Goal: Task Accomplishment & Management: Complete application form

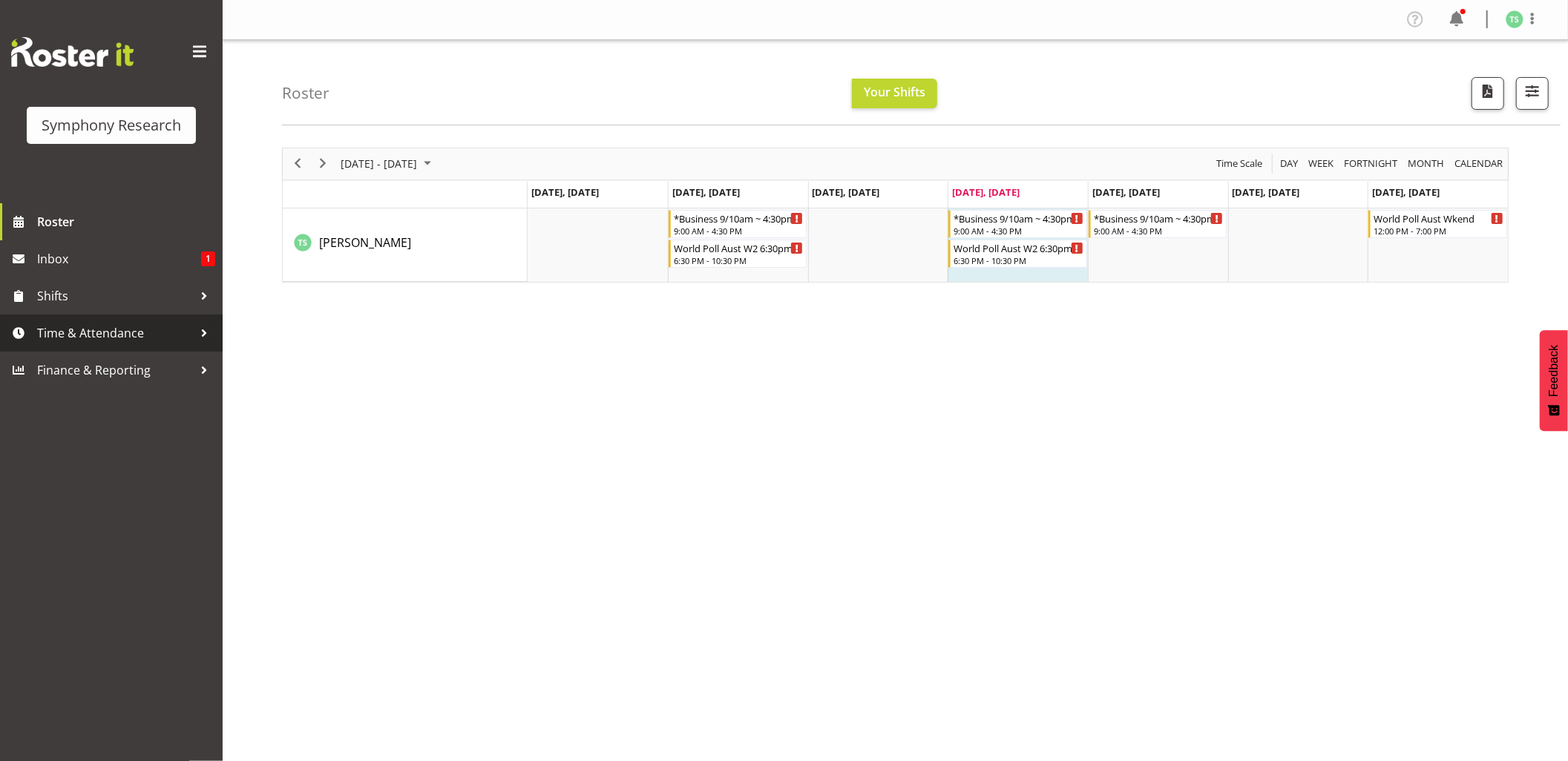
click at [108, 331] on span "Time & Attendance" at bounding box center [115, 333] width 156 height 22
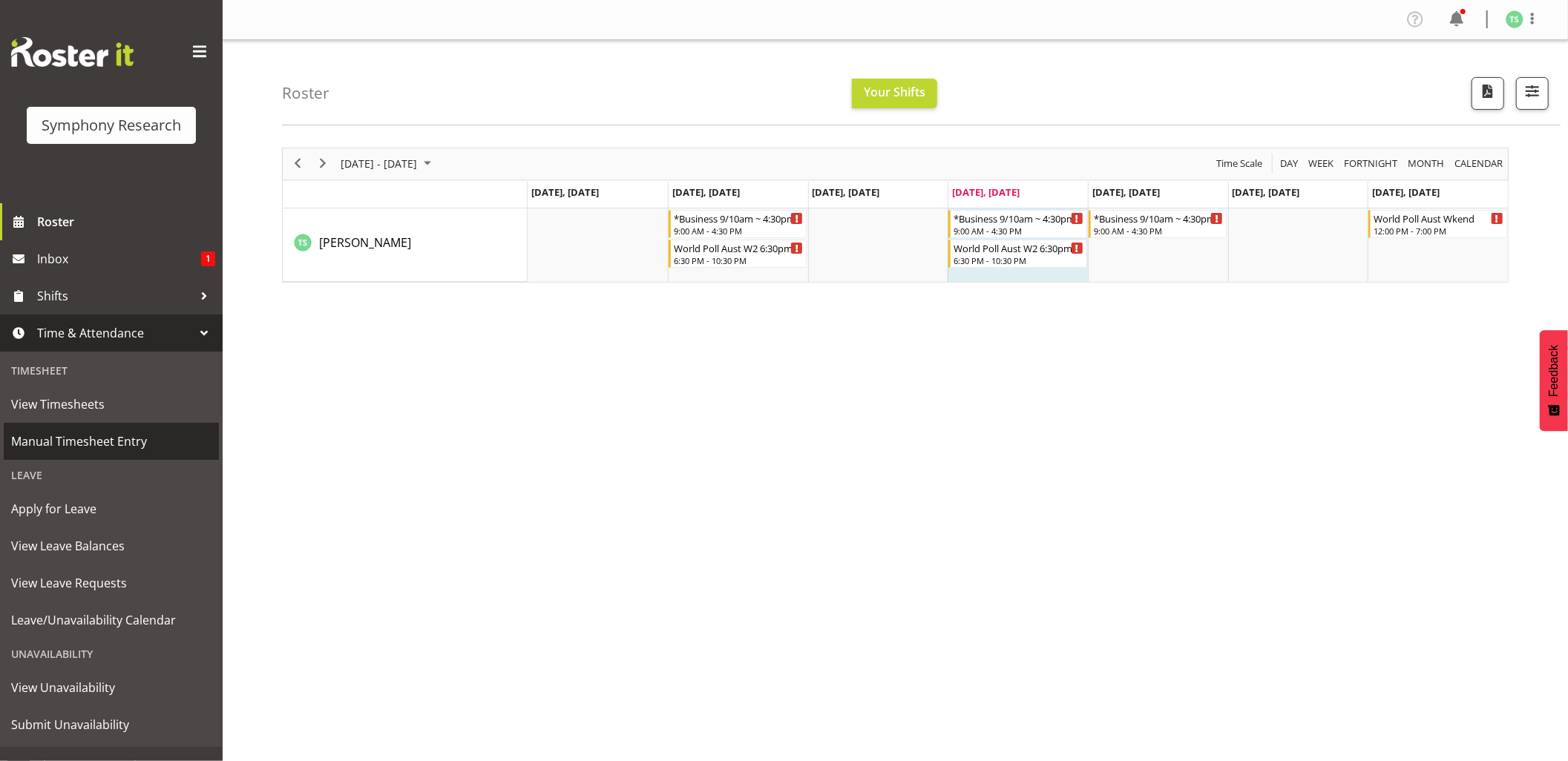
click at [98, 433] on span "Manual Timesheet Entry" at bounding box center [111, 442] width 200 height 22
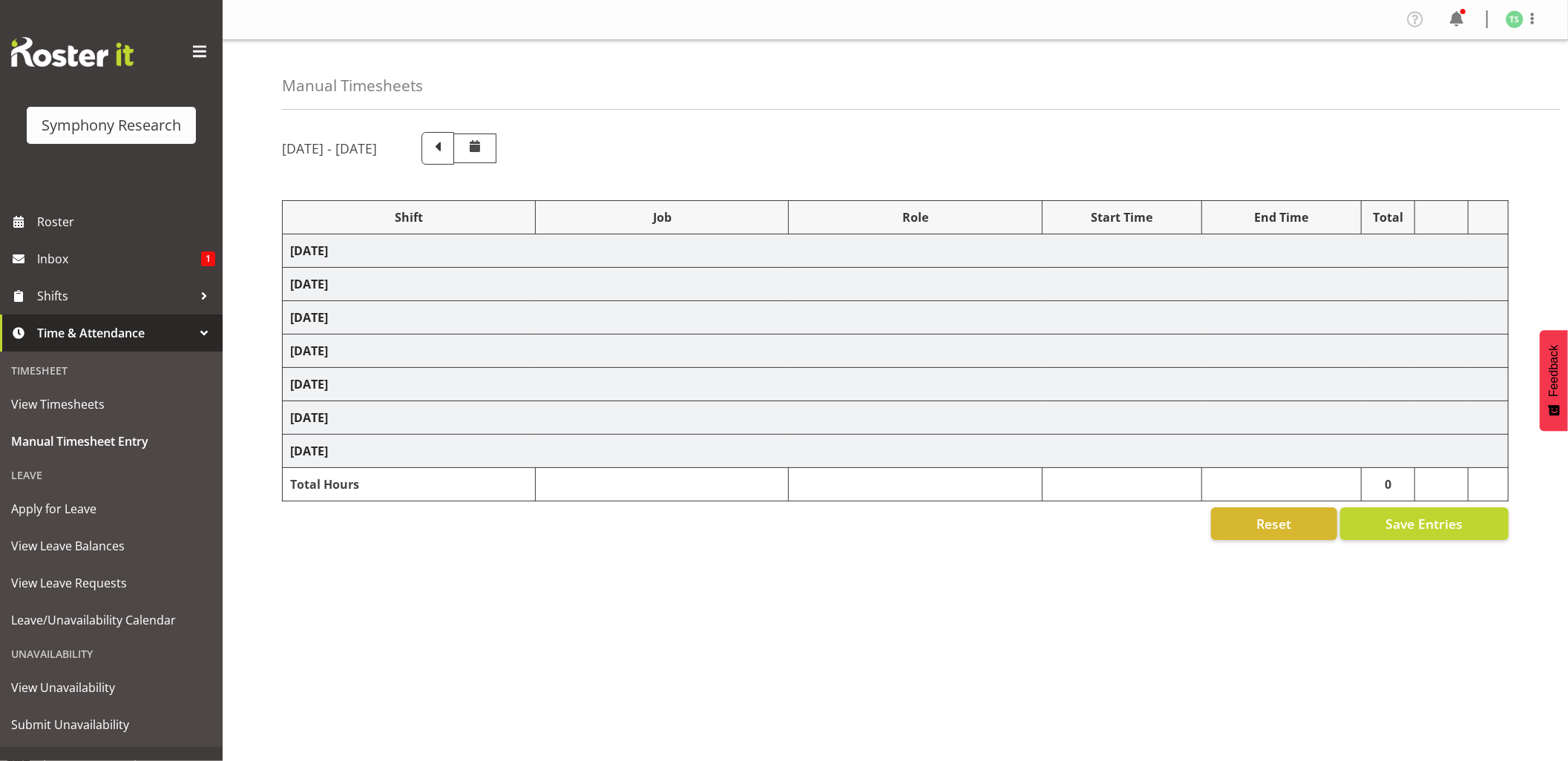
select select "26078"
select select "10239"
select select "26078"
select select "10239"
select select "47"
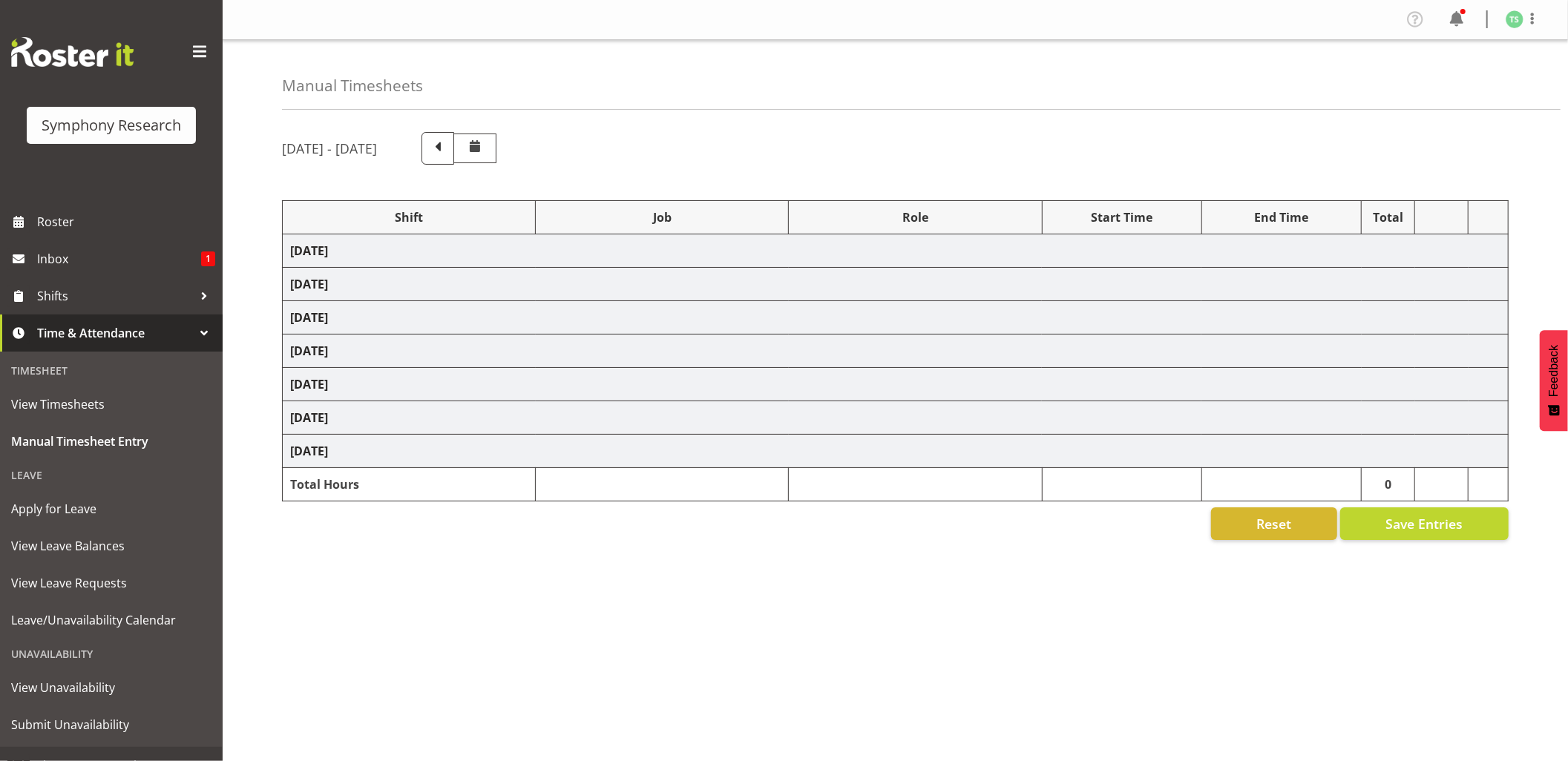
select select "26078"
select select "10239"
select select "47"
select select "26078"
select select "10499"
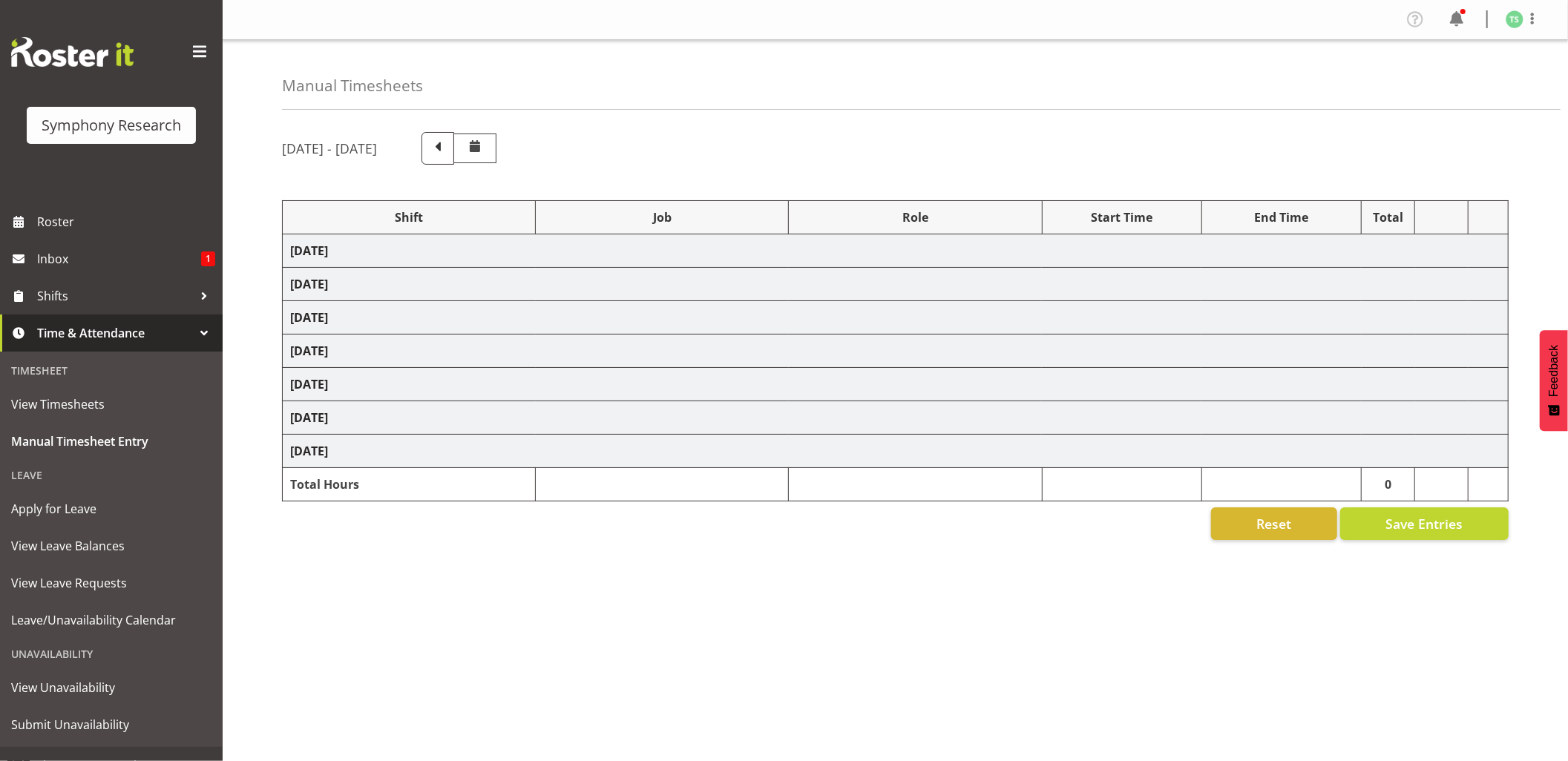
select select "47"
select select "56692"
select select "10499"
select select "47"
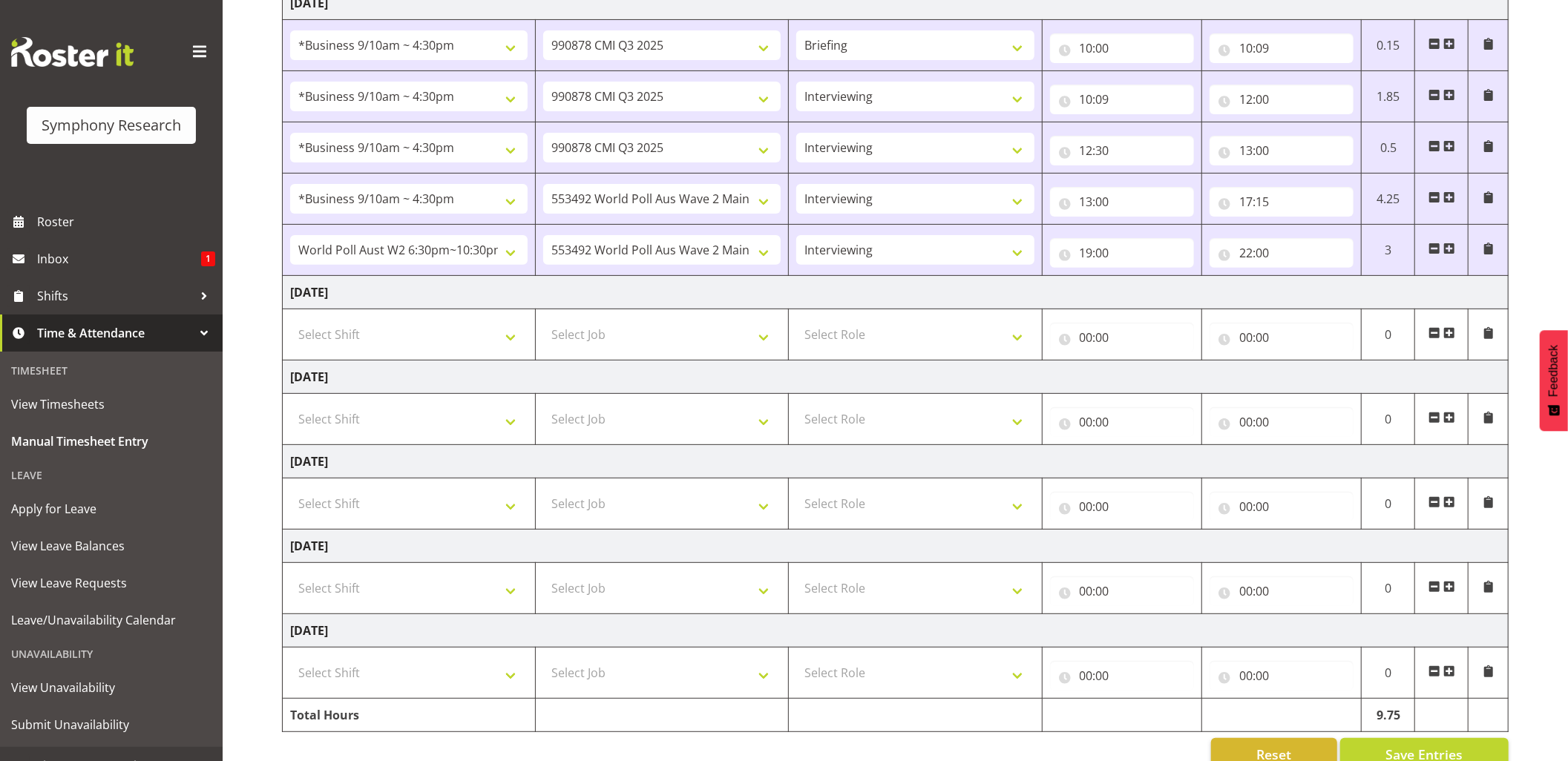
scroll to position [319, 0]
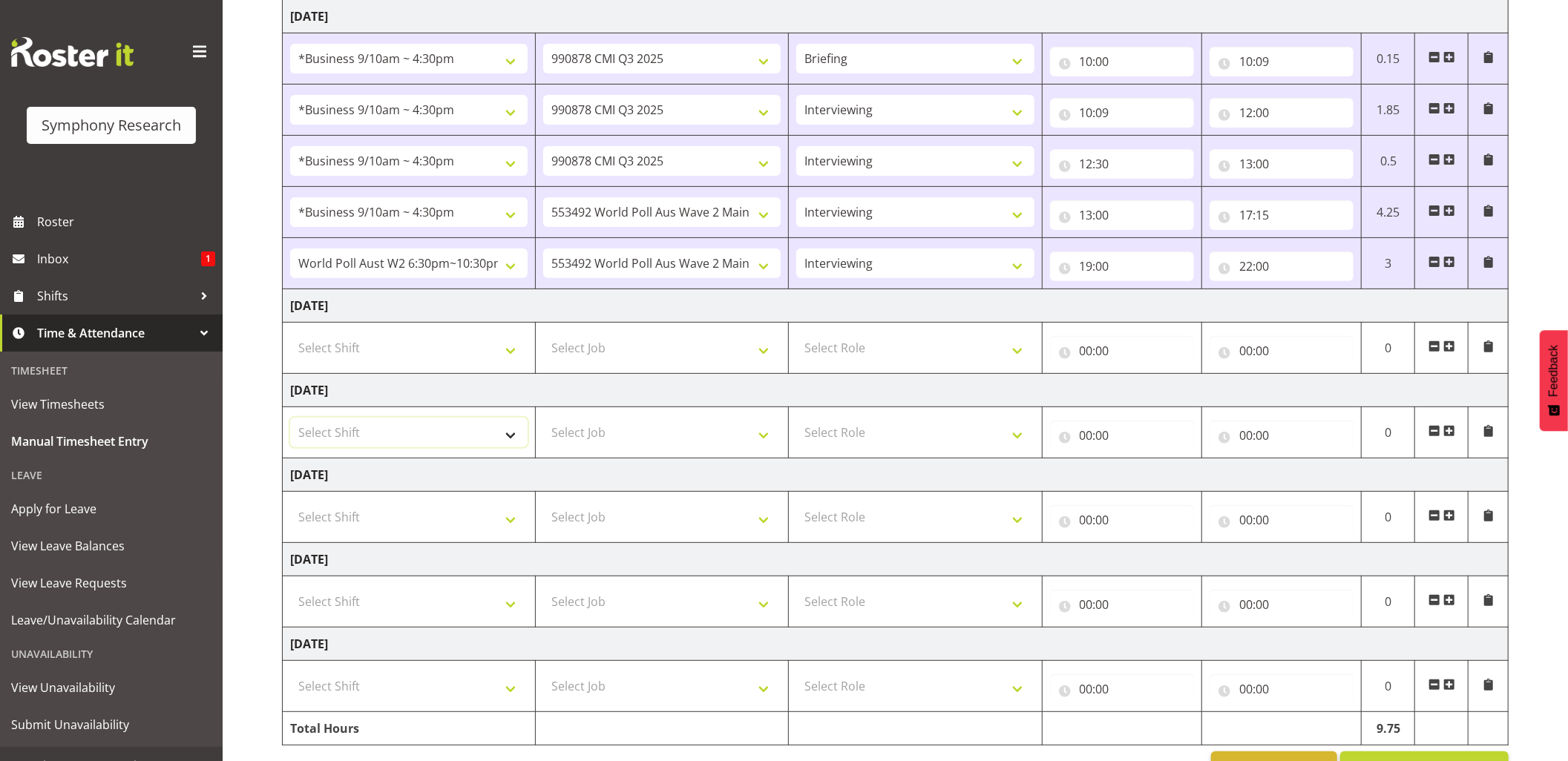
click at [510, 447] on select "Select Shift !!Weekend Residential (Roster IT Shift Label) *Business 9/10am ~ 4…" at bounding box center [409, 432] width 237 height 30
select select "26078"
click at [290, 421] on select "Select Shift !!Weekend Residential (Roster IT Shift Label) *Business 9/10am ~ 4…" at bounding box center [409, 432] width 237 height 30
click at [765, 437] on select "Select Job 550060 IF Admin 553492 World Poll Aus Wave 2 Main 2025 553493 World …" at bounding box center [662, 432] width 237 height 30
select select "10527"
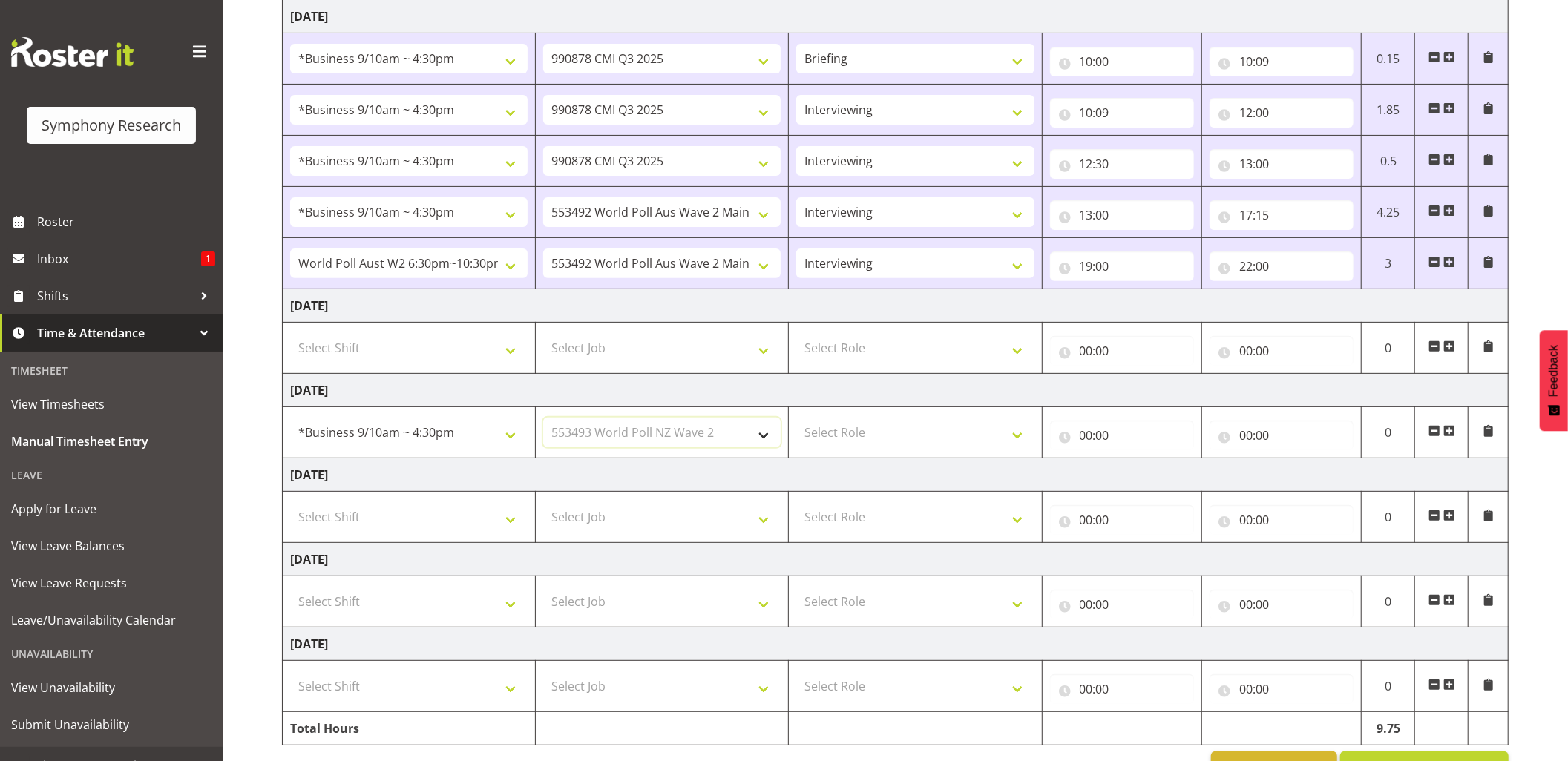
click at [543, 421] on select "Select Job 550060 IF Admin 553492 World Poll Aus Wave 2 Main 2025 553493 World …" at bounding box center [662, 432] width 237 height 30
click at [1020, 444] on select "Select Role Briefing Interviewing" at bounding box center [915, 432] width 237 height 30
select select "47"
click at [797, 421] on select "Select Role Briefing Interviewing" at bounding box center [915, 432] width 237 height 30
click at [1093, 436] on input "00:00" at bounding box center [1122, 435] width 144 height 30
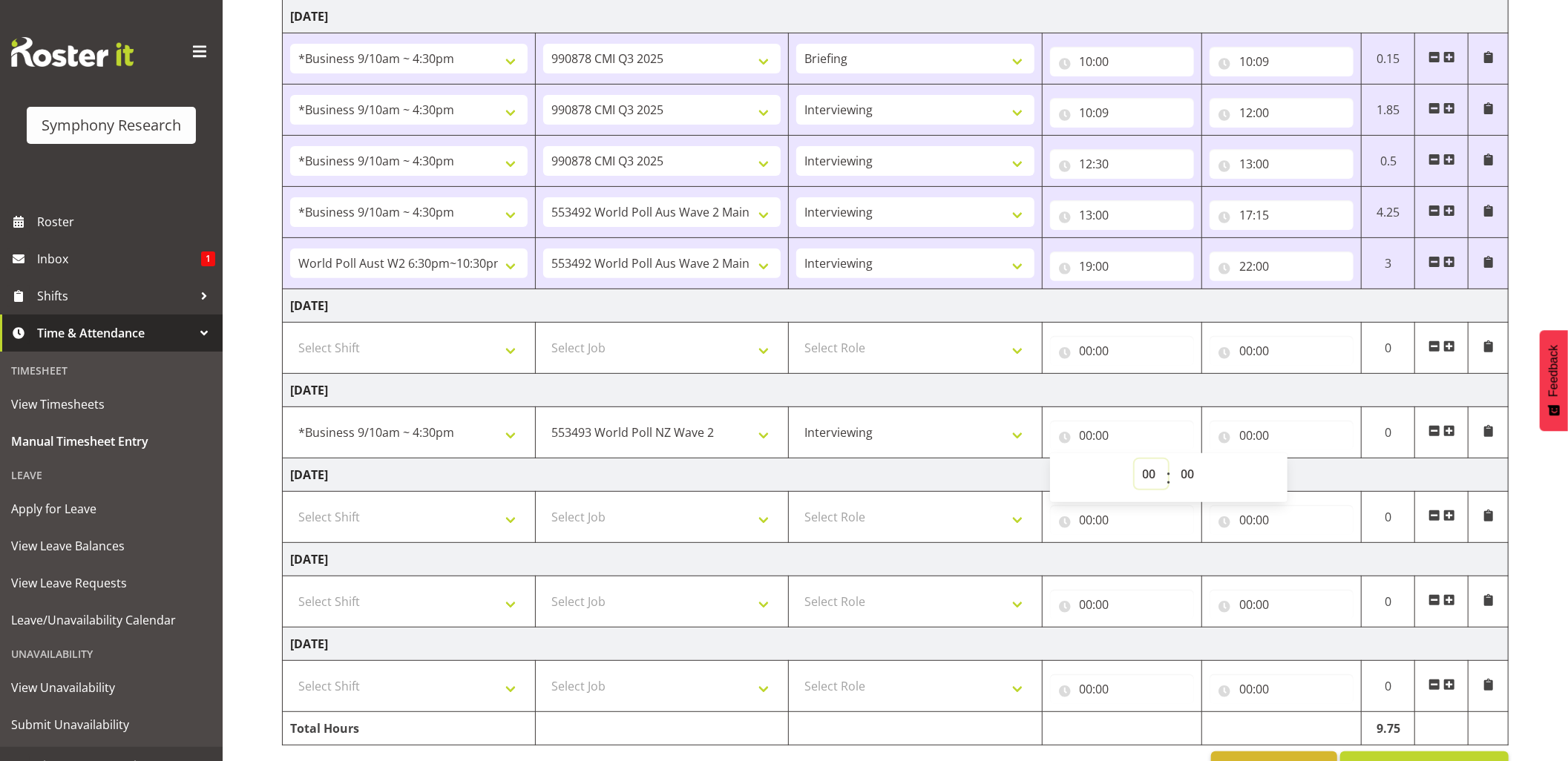
click at [1146, 475] on select "00 01 02 03 04 05 06 07 08 09 10 11 12 13 14 15 16 17 18 19 20 21 22 23" at bounding box center [1151, 474] width 33 height 30
select select "10"
click at [1135, 463] on select "00 01 02 03 04 05 06 07 08 09 10 11 12 13 14 15 16 17 18 19 20 21 22 23" at bounding box center [1151, 474] width 33 height 30
type input "10:00"
click at [1103, 443] on input "10:00" at bounding box center [1122, 435] width 144 height 30
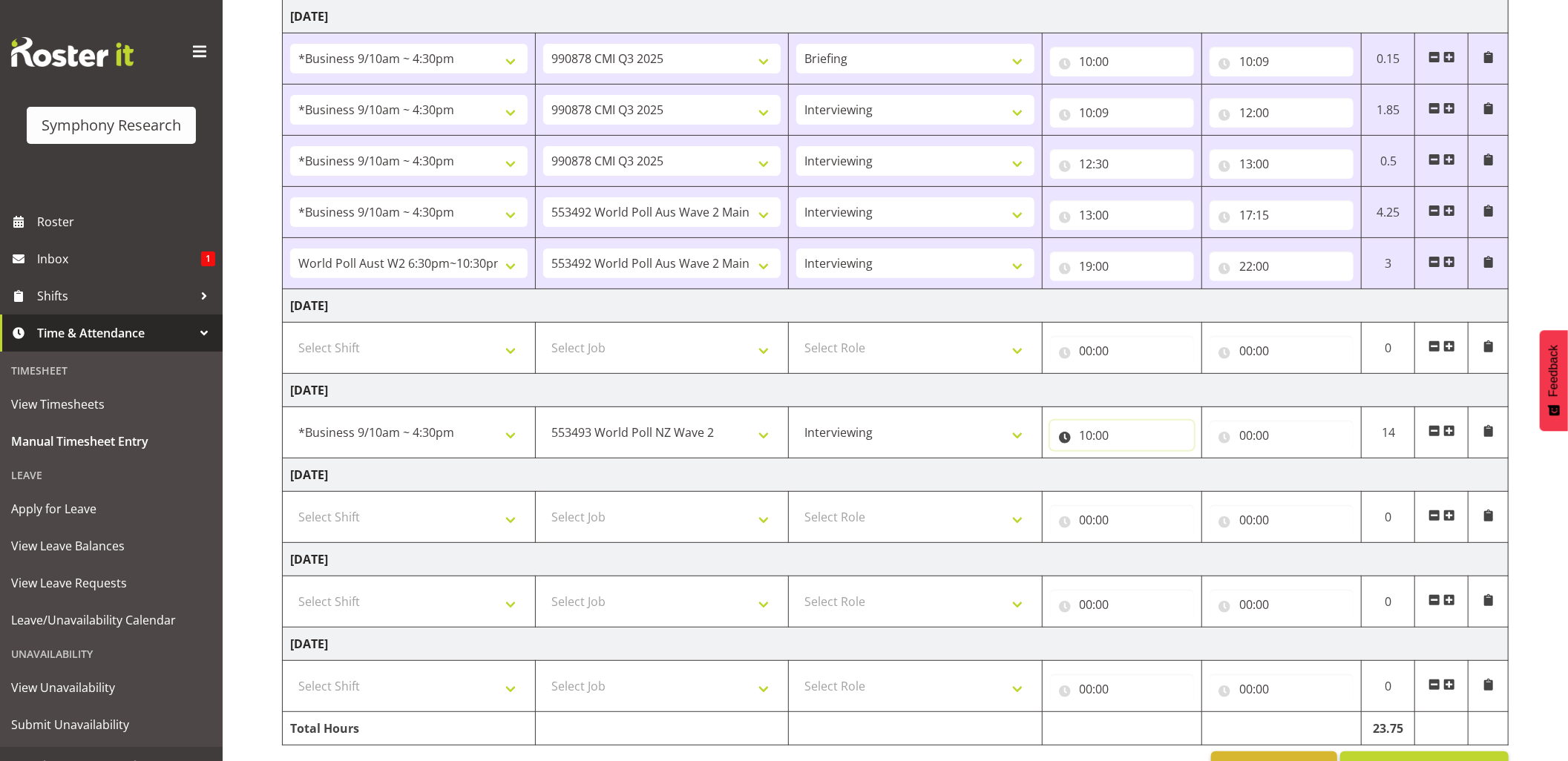
click at [1103, 443] on input "10:00" at bounding box center [1122, 435] width 144 height 30
click at [1187, 475] on select "00 01 02 03 04 05 06 07 08 09 10 11 12 13 14 15 16 17 18 19 20 21 22 23 24 25 2…" at bounding box center [1189, 474] width 33 height 30
click at [1248, 440] on input "00:00" at bounding box center [1282, 435] width 144 height 30
click at [1306, 475] on select "00 01 02 03 04 05 06 07 08 09 10 11 12 13 14 15 16 17 18 19 20 21 22 23" at bounding box center [1310, 474] width 33 height 30
select select "13"
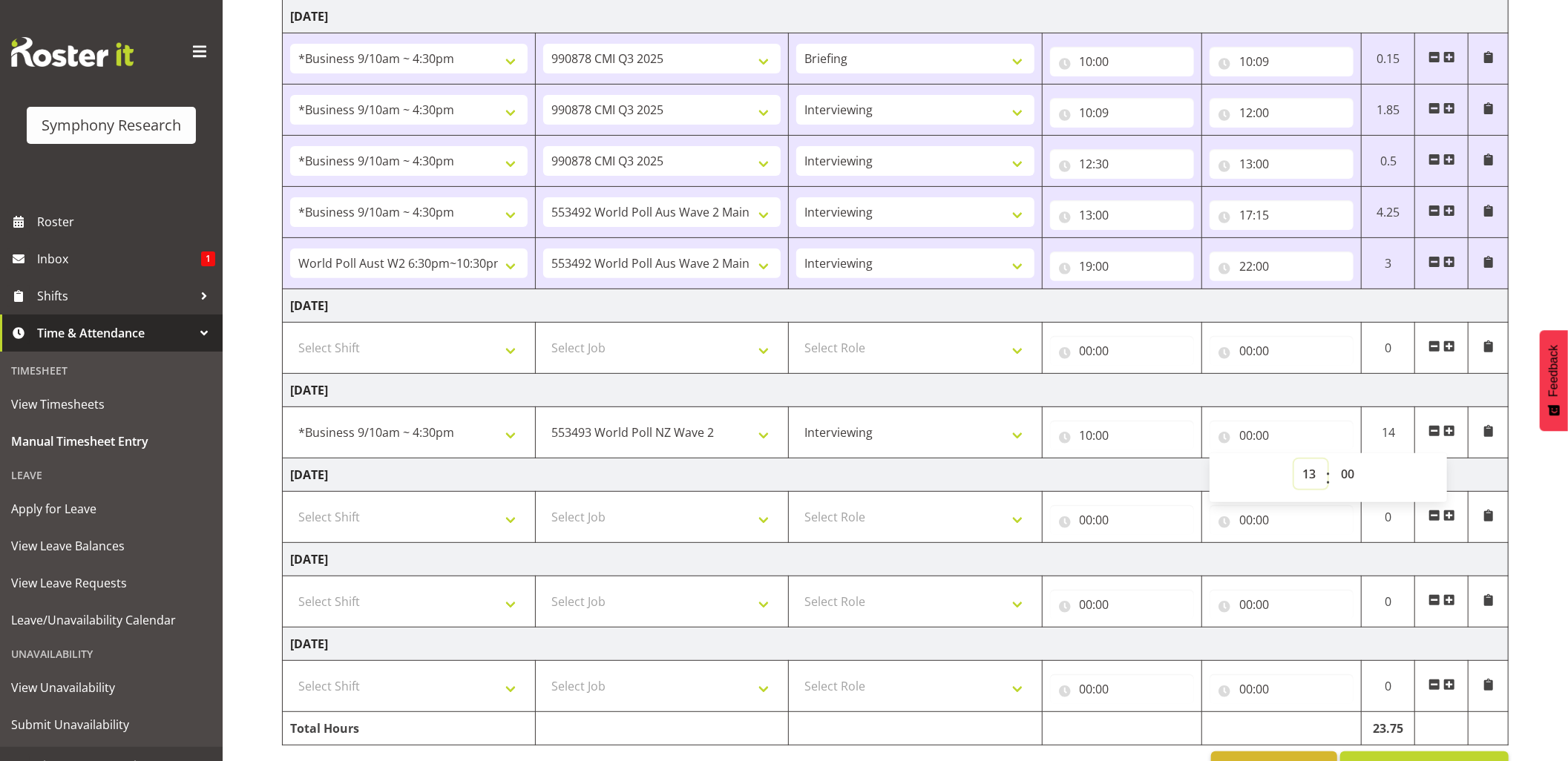
click at [1294, 463] on select "00 01 02 03 04 05 06 07 08 09 10 11 12 13 14 15 16 17 18 19 20 21 22 23" at bounding box center [1310, 474] width 33 height 30
type input "13:00"
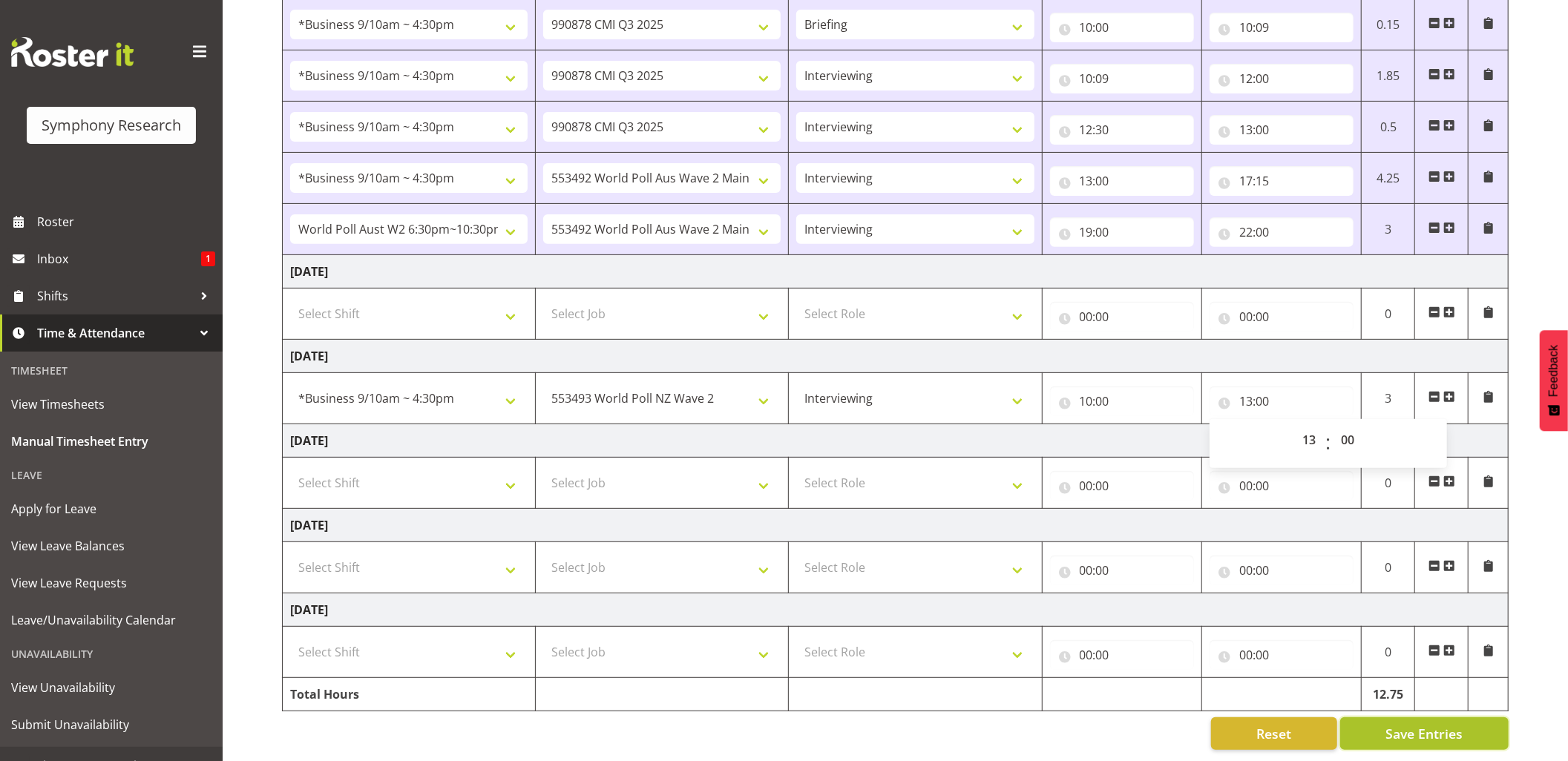
click at [1402, 718] on button "Save Entries" at bounding box center [1424, 734] width 169 height 33
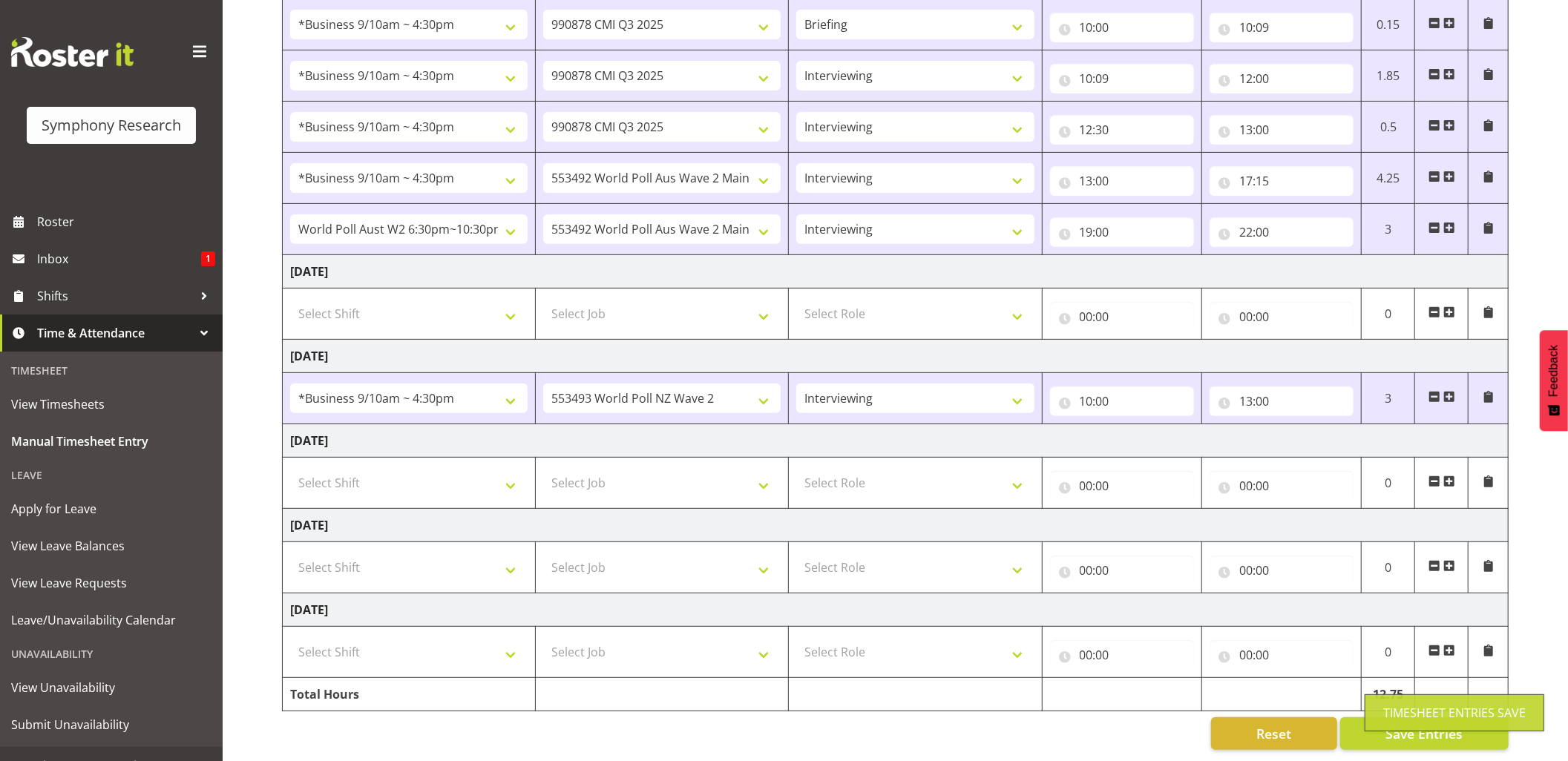
click at [1385, 704] on div "Timesheet Entries Save" at bounding box center [1454, 713] width 142 height 18
click at [1395, 725] on span "Save Entries" at bounding box center [1424, 734] width 77 height 19
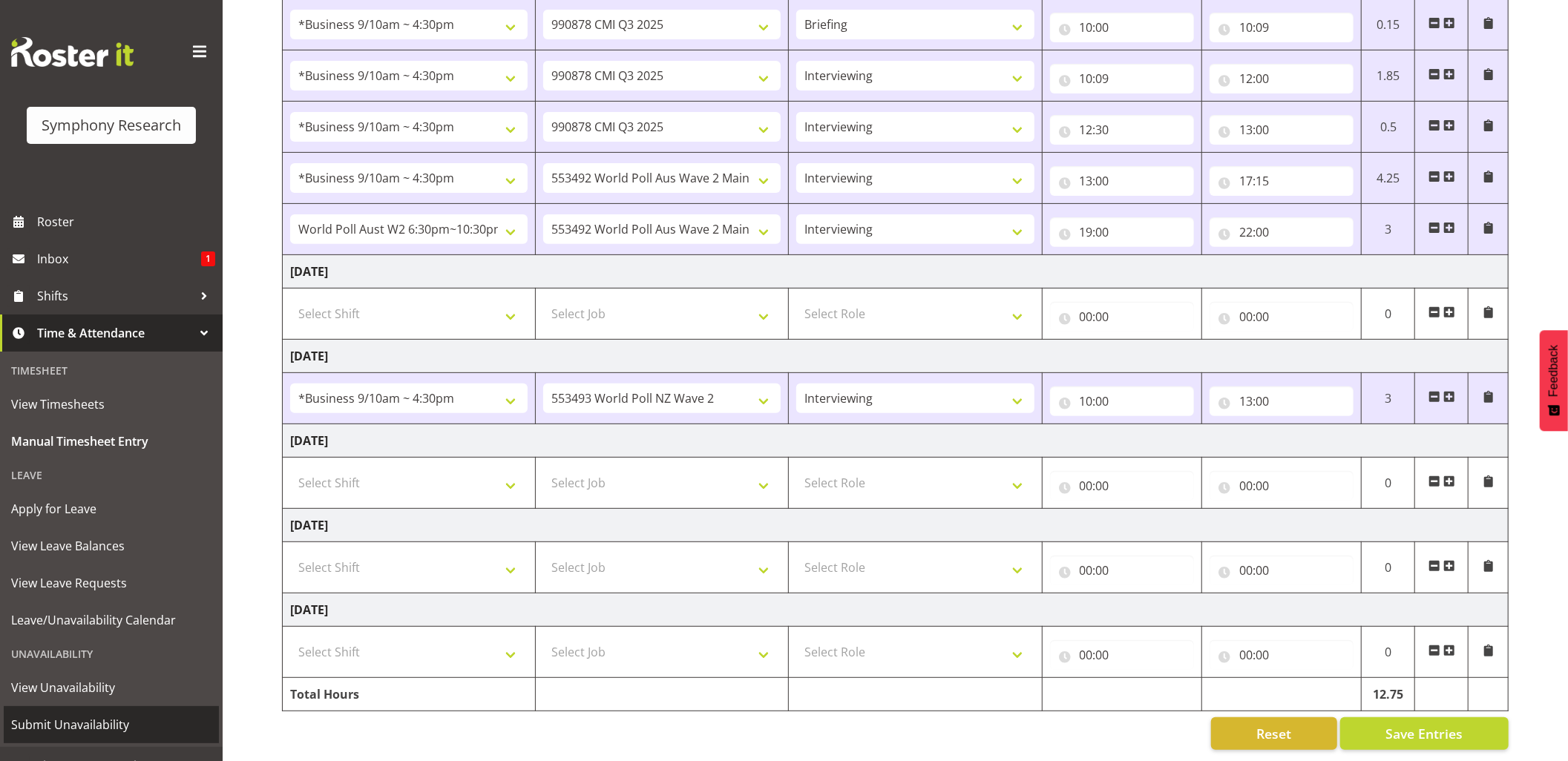
click at [58, 719] on span "Submit Unavailability" at bounding box center [111, 725] width 200 height 22
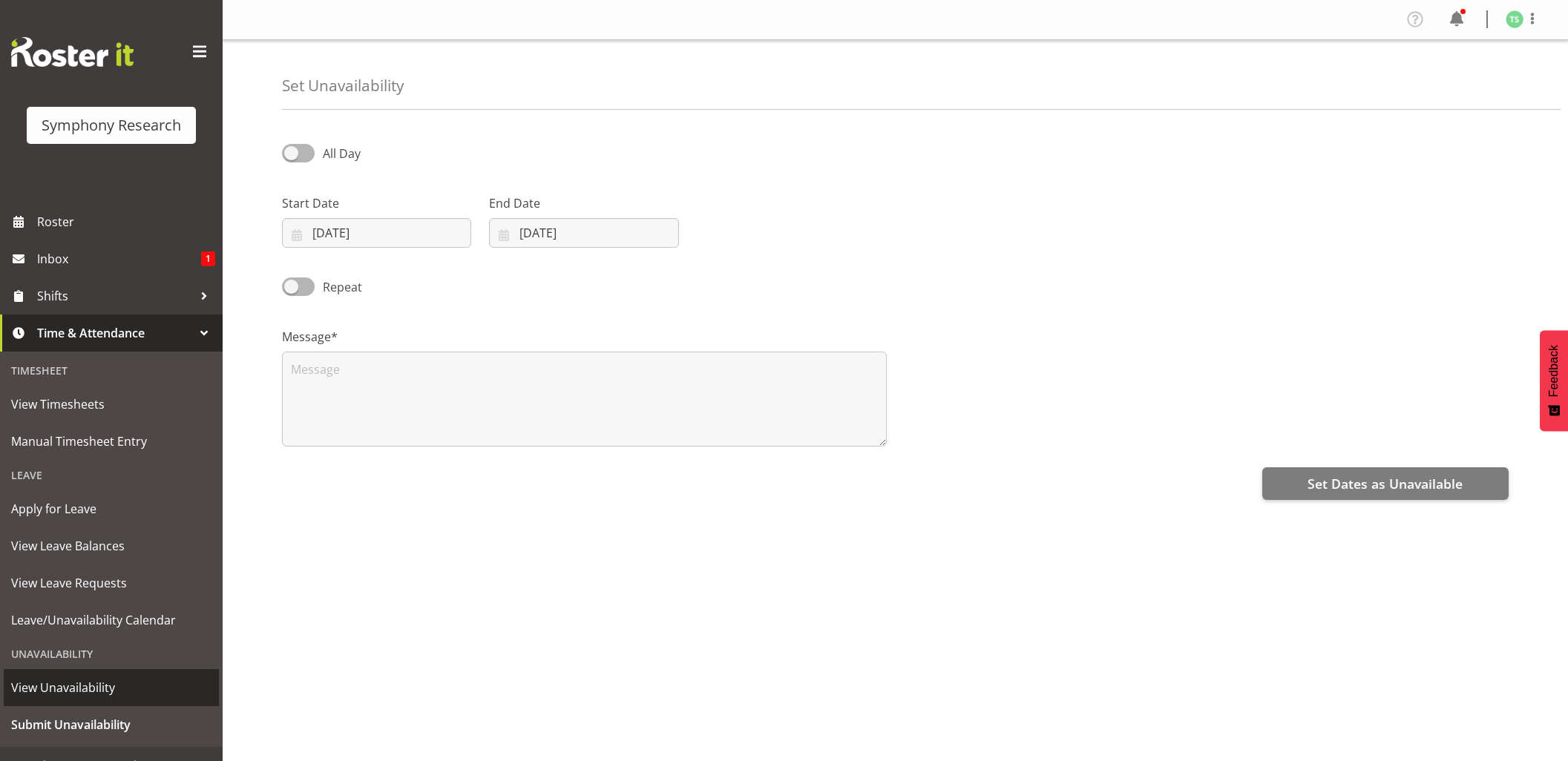
select select "7"
select select "2025"
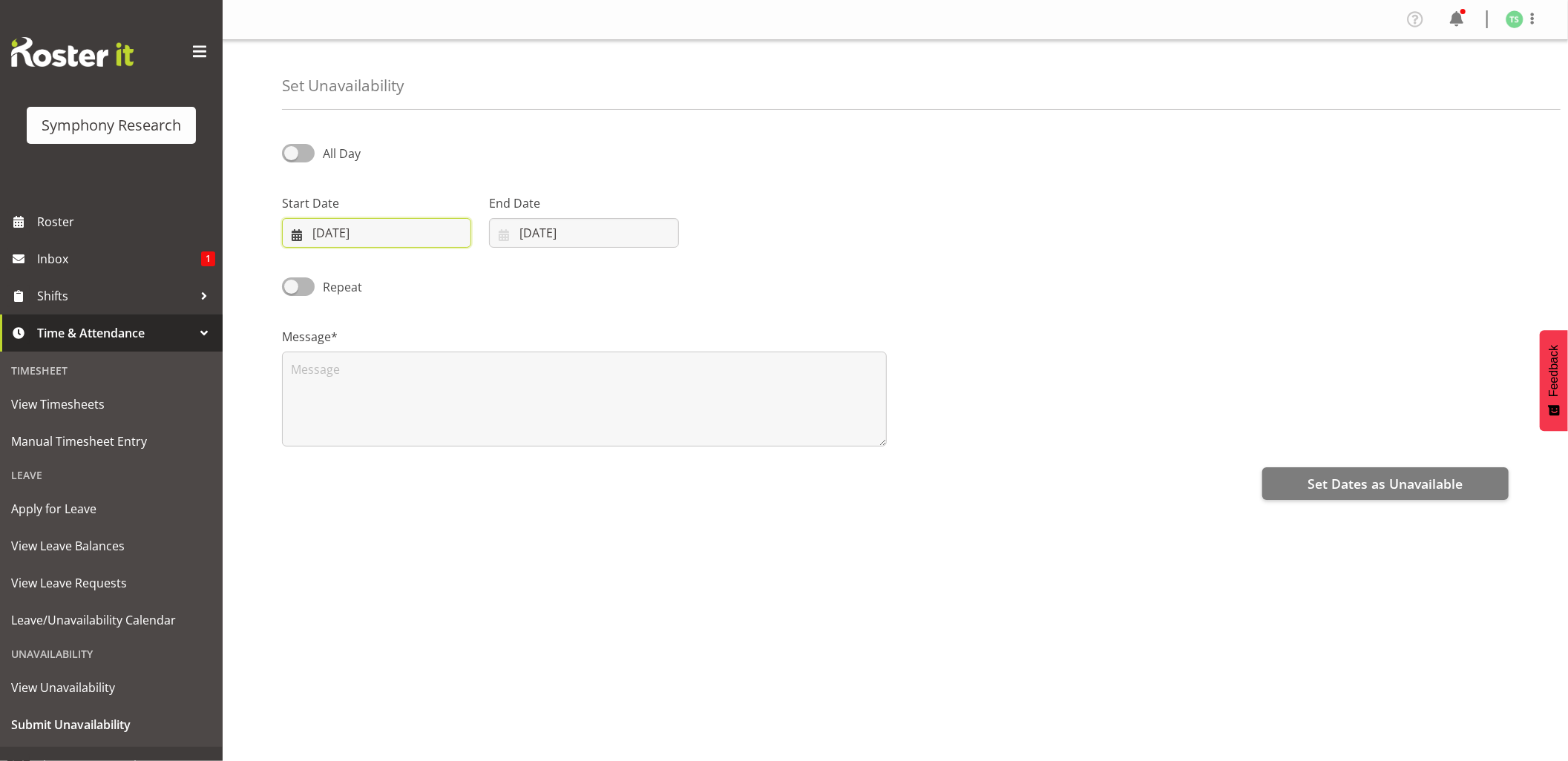
click at [379, 229] on input "[DATE]" at bounding box center [376, 232] width 189 height 30
click at [398, 461] on span "27" at bounding box center [400, 464] width 12 height 14
type input "[DATE]"
click at [557, 235] on input "[DATE]" at bounding box center [583, 232] width 189 height 30
click at [603, 464] on span "27" at bounding box center [607, 464] width 12 height 14
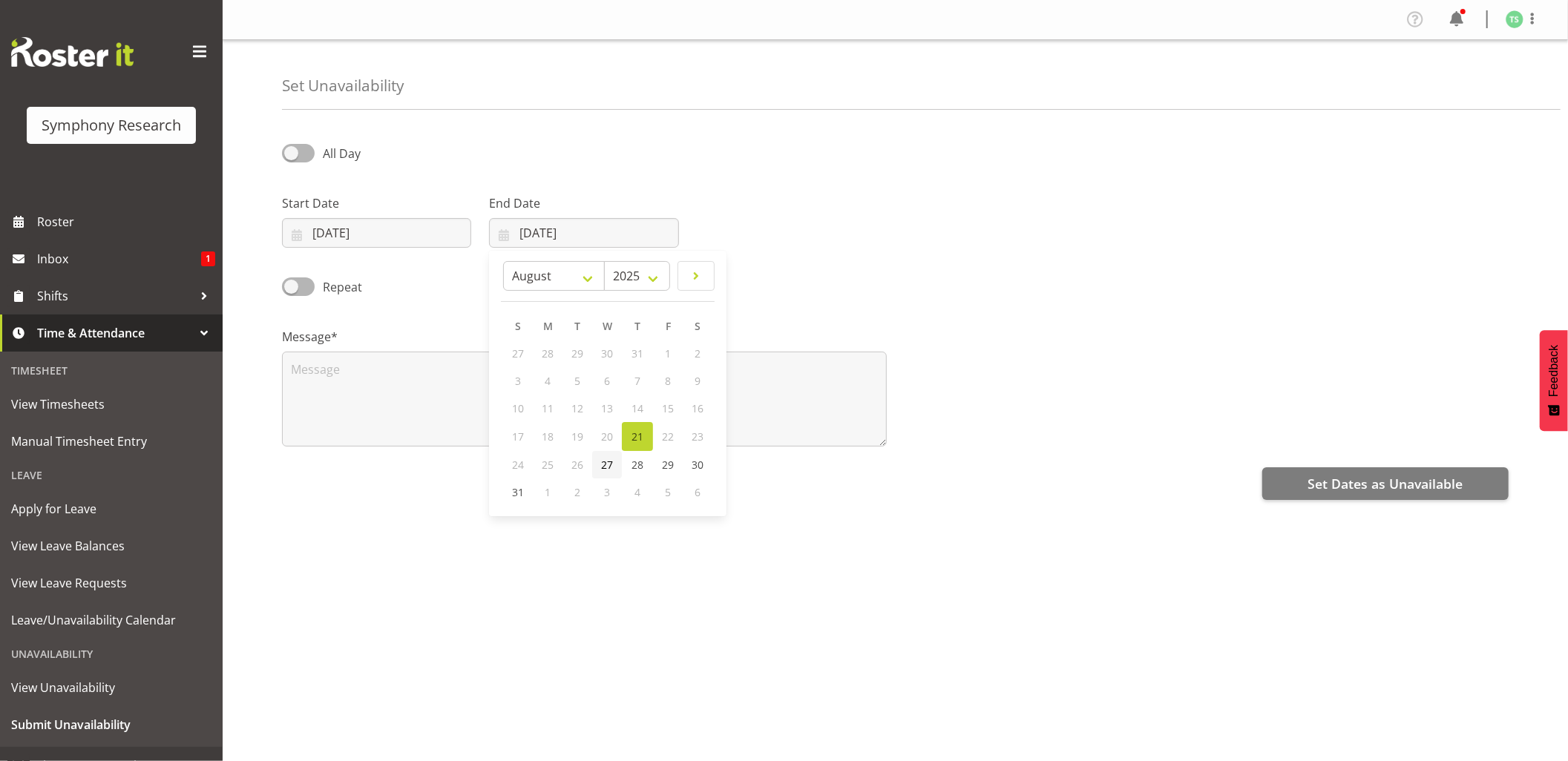
type input "[DATE]"
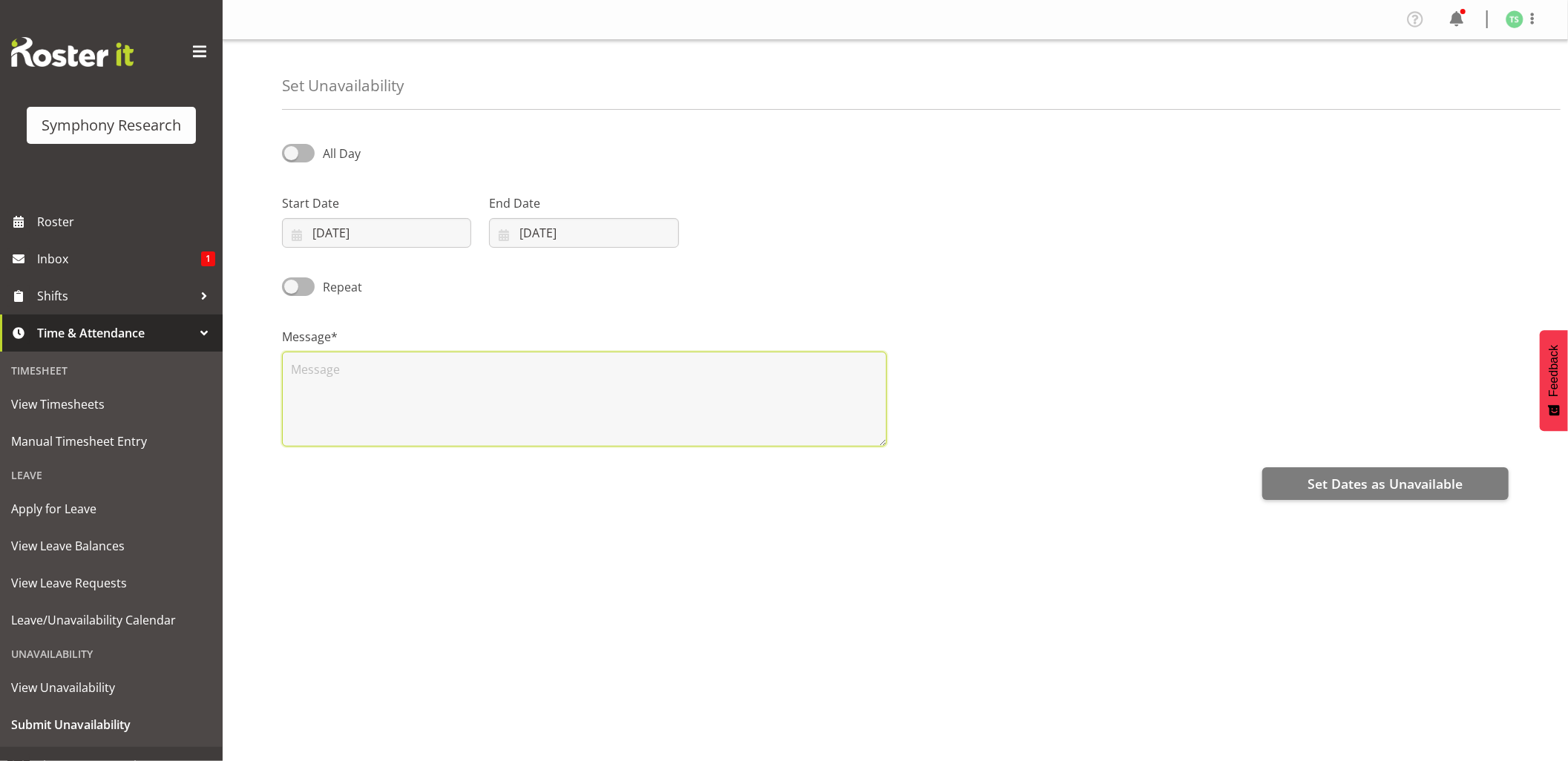
click at [556, 425] on textarea at bounding box center [585, 399] width 605 height 95
type textarea "Day off"
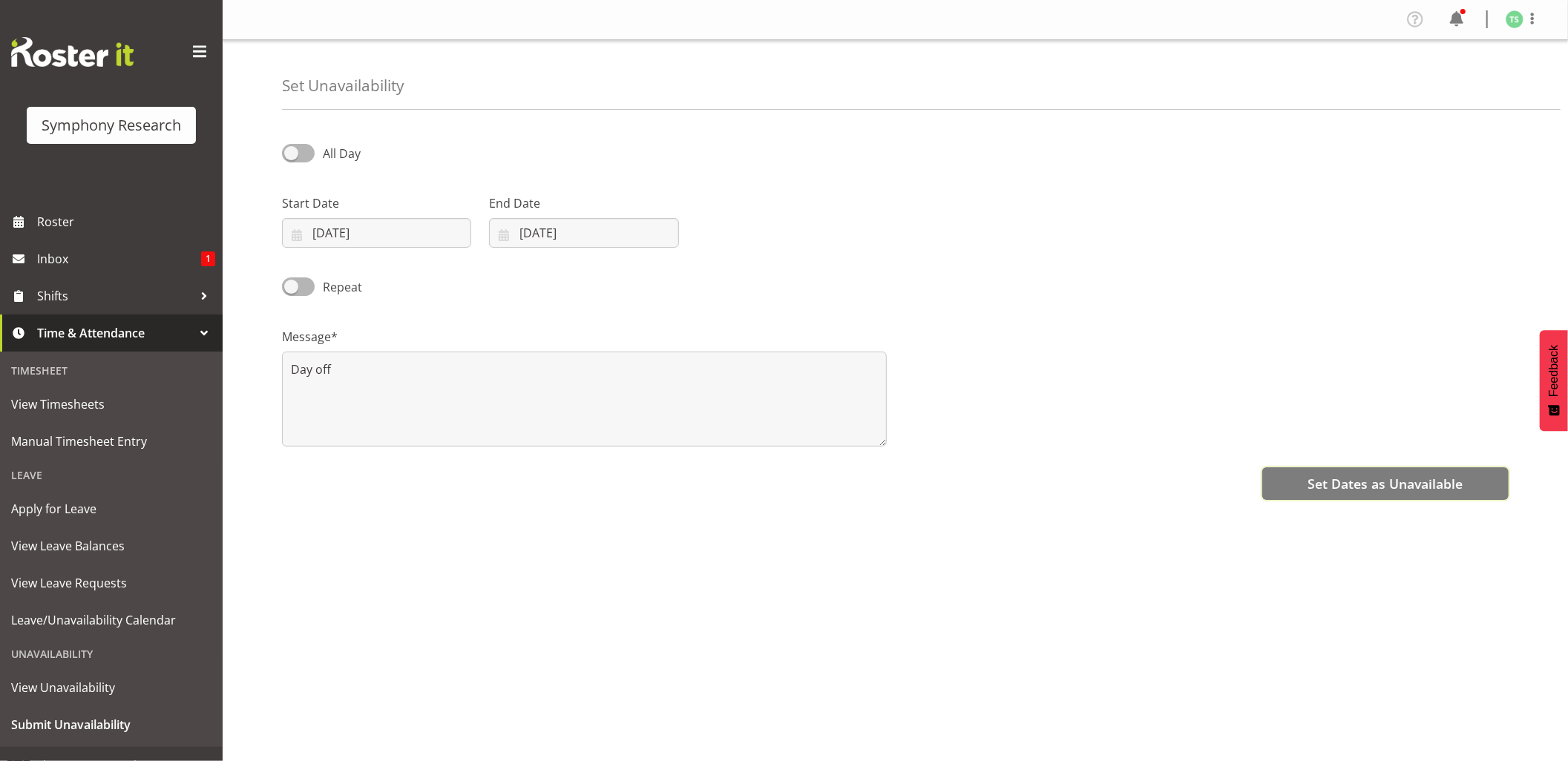
click at [1324, 480] on span "Set Dates as Unavailable" at bounding box center [1385, 484] width 155 height 19
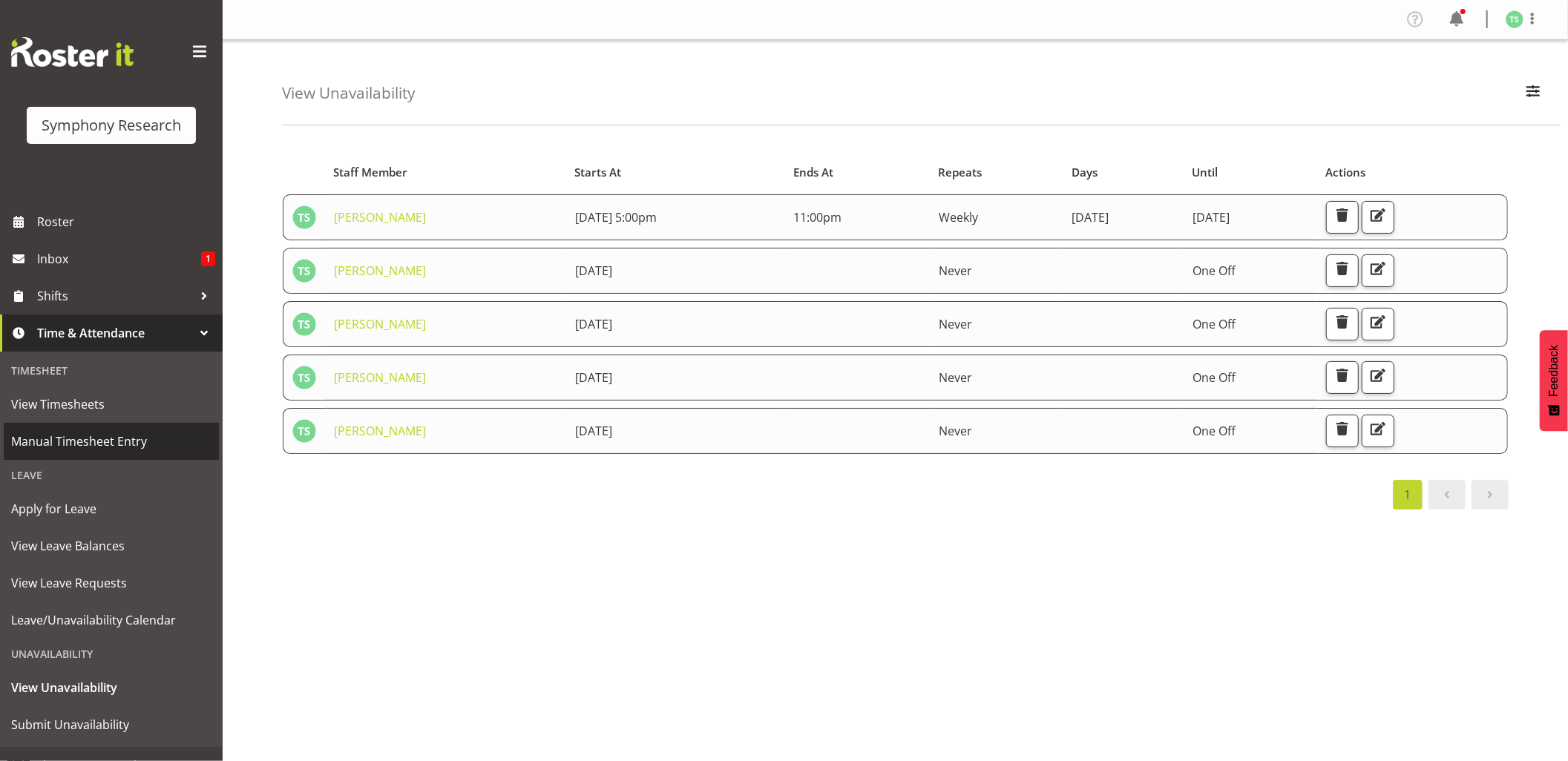
click at [45, 443] on span "Manual Timesheet Entry" at bounding box center [111, 442] width 200 height 22
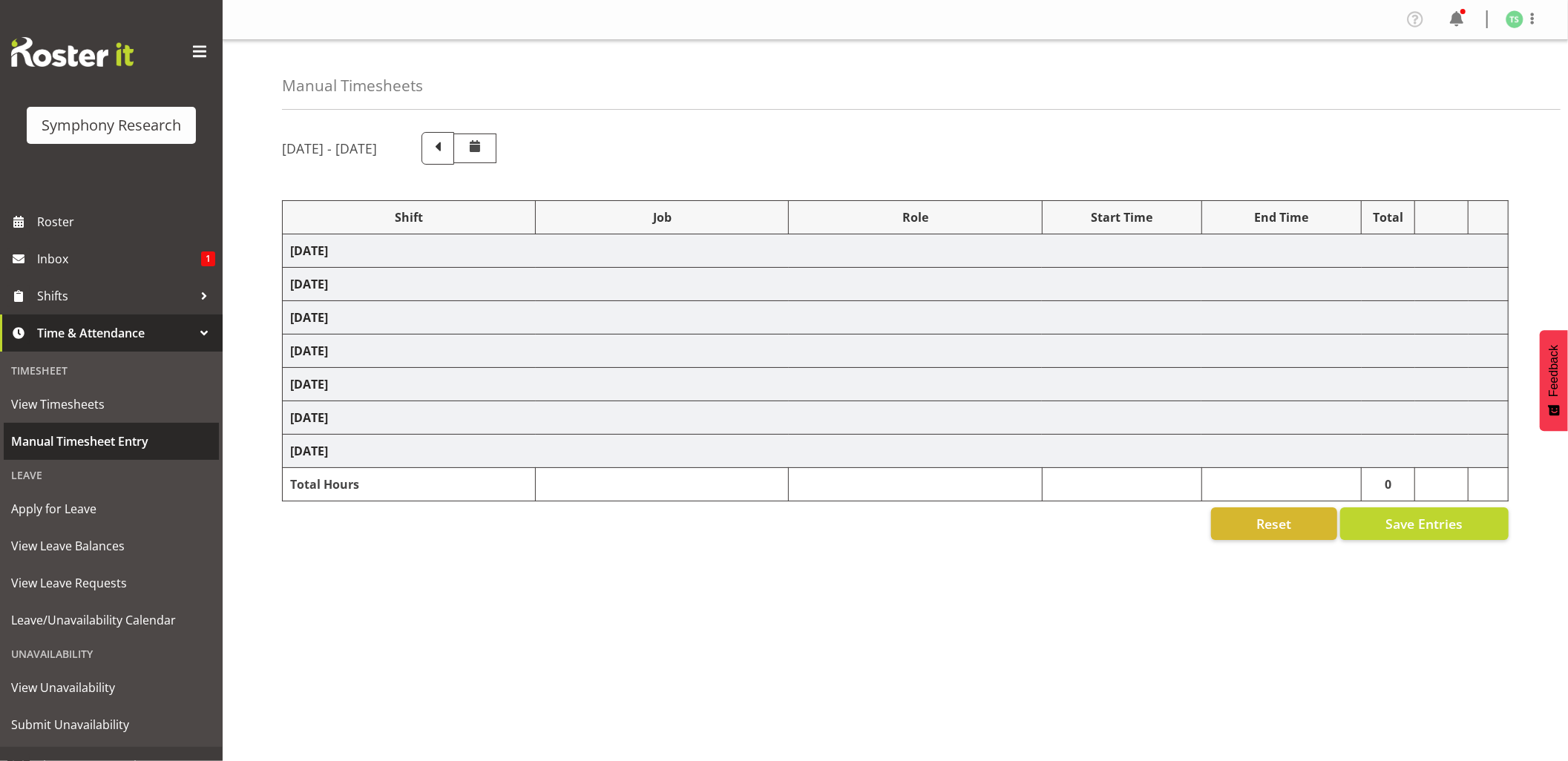
select select "26078"
select select "10239"
select select "26078"
select select "10239"
select select "47"
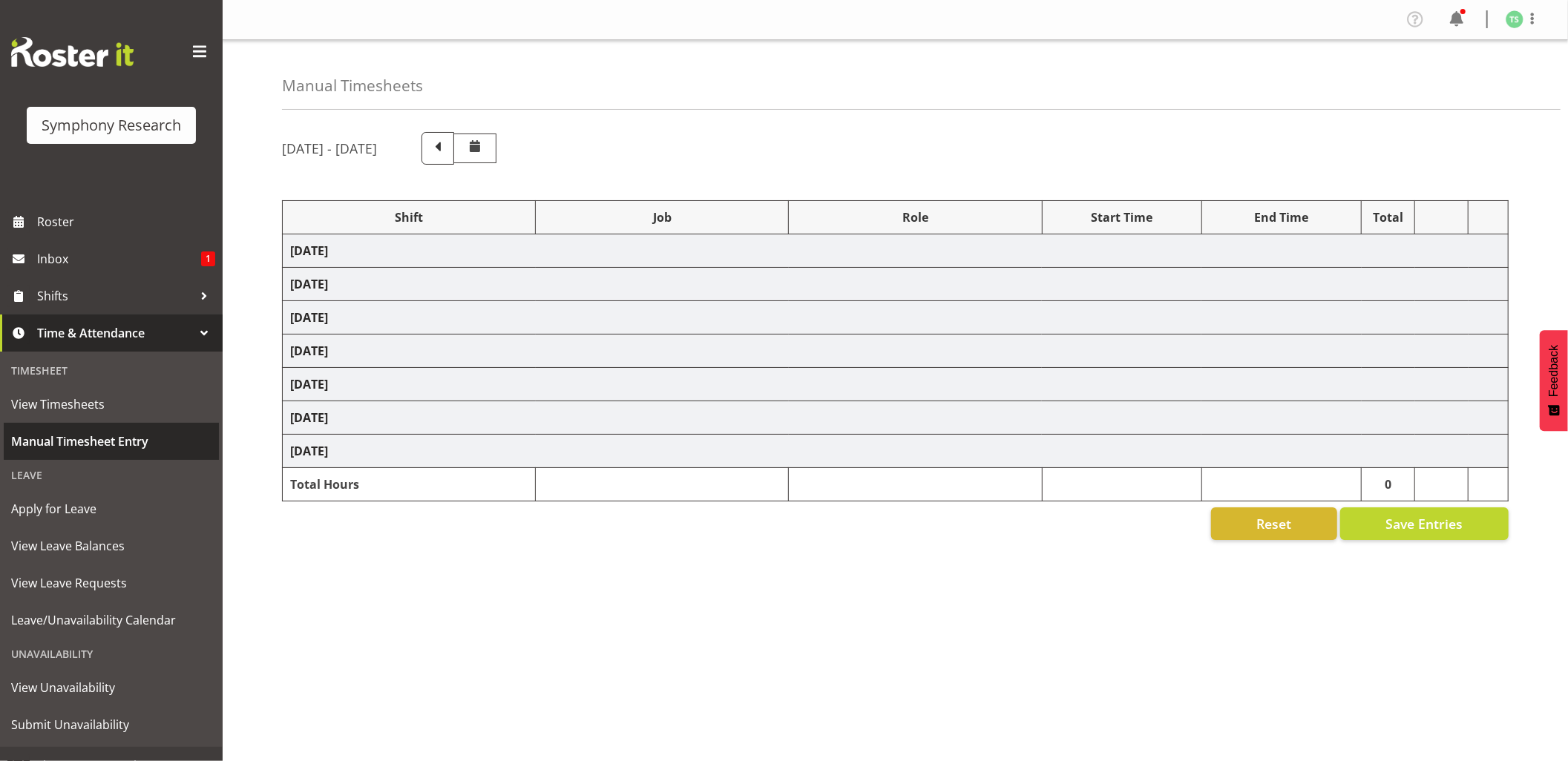
select select "26078"
select select "10239"
select select "47"
select select "26078"
select select "10499"
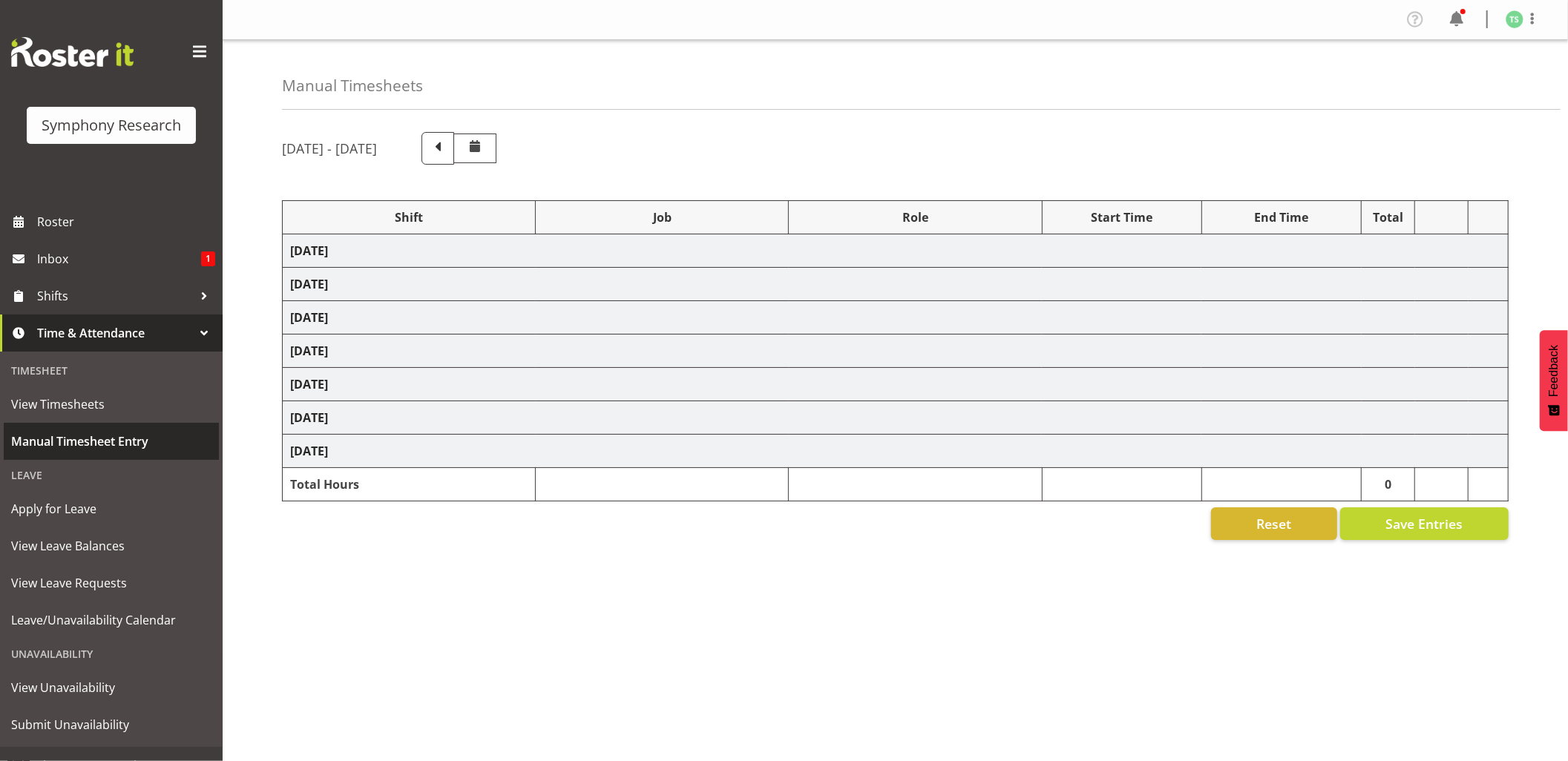
select select "47"
select select "56692"
select select "10499"
select select "47"
select select "26078"
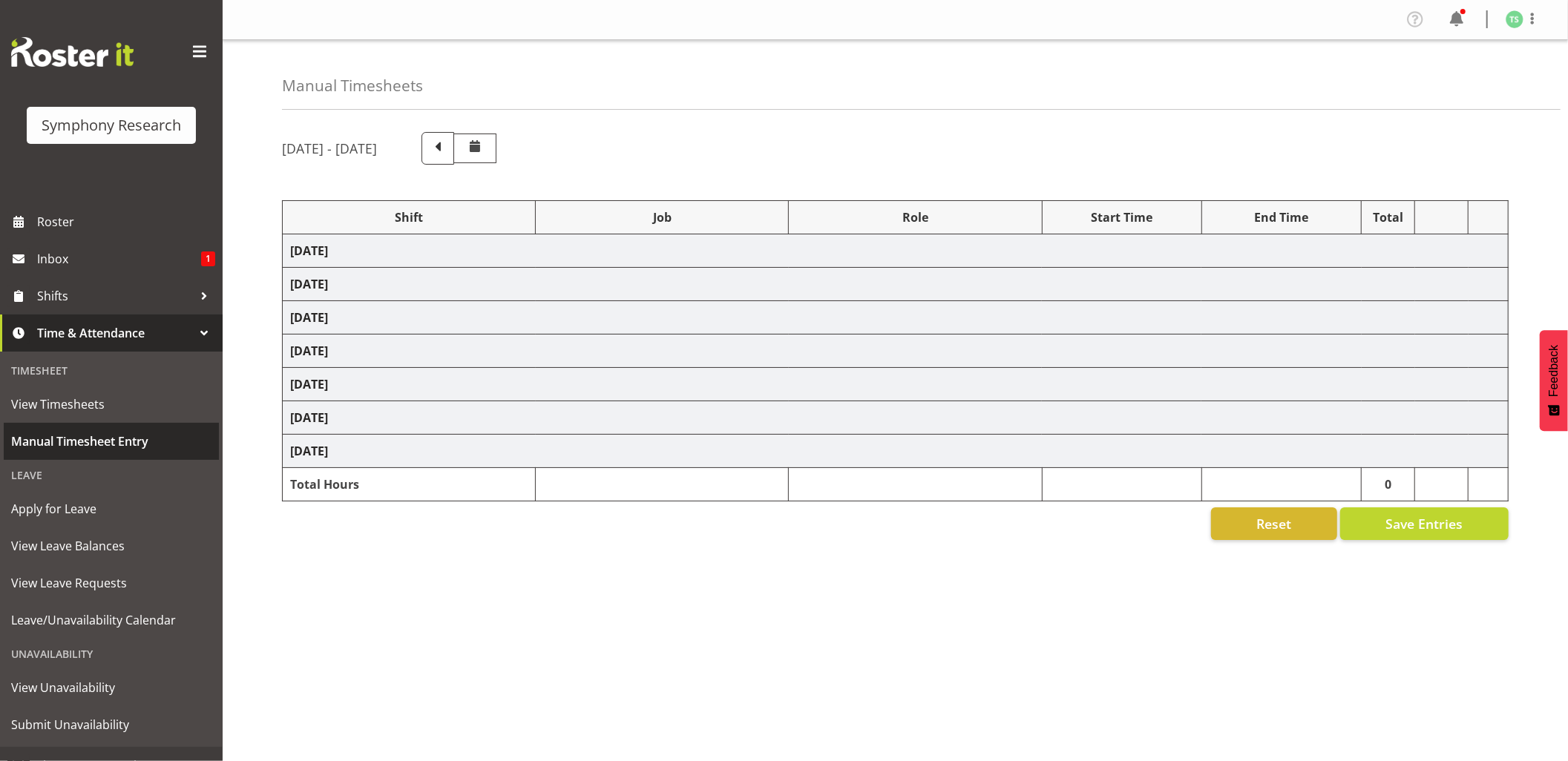
select select "10527"
select select "47"
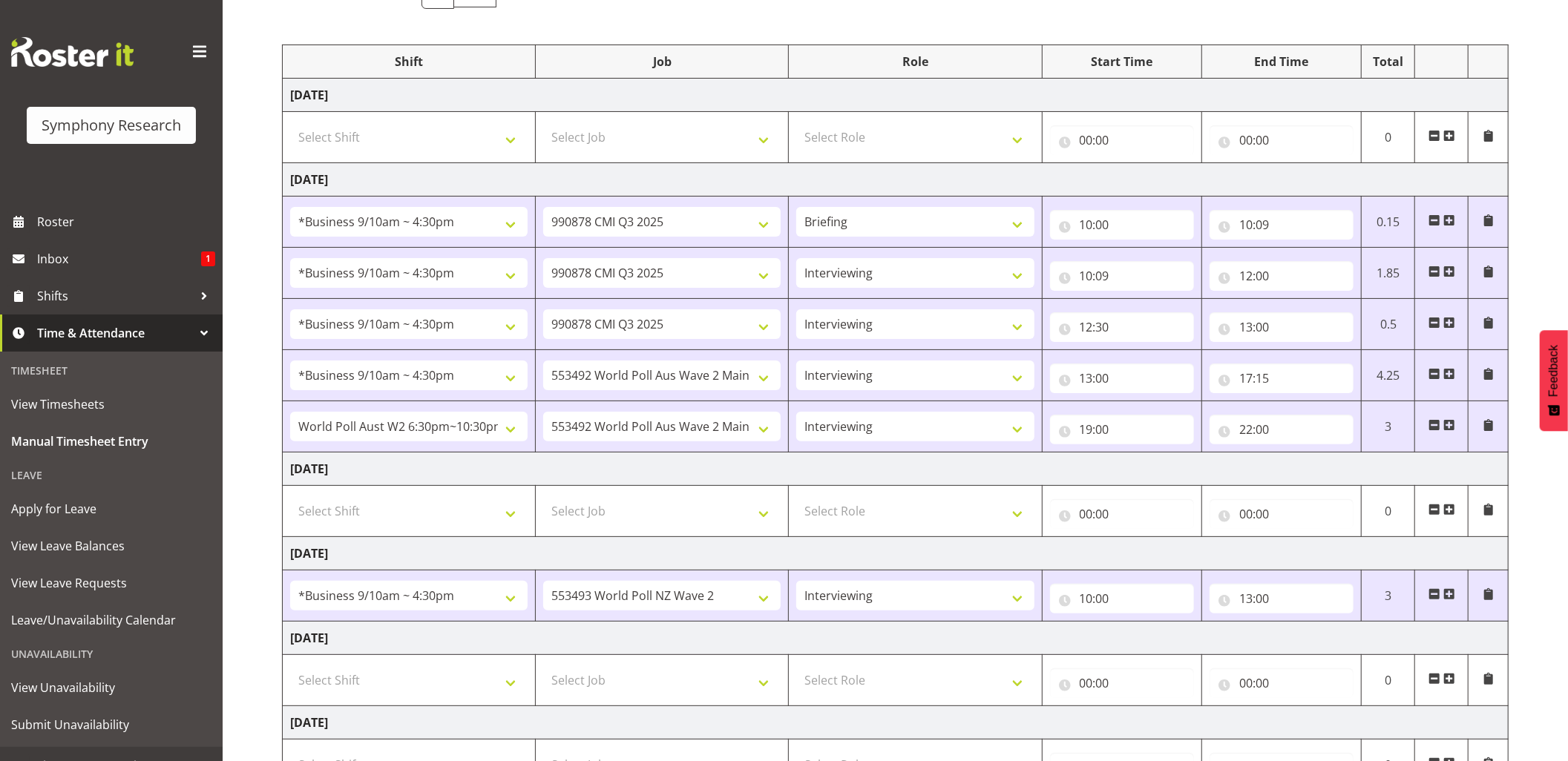
scroll to position [374, 0]
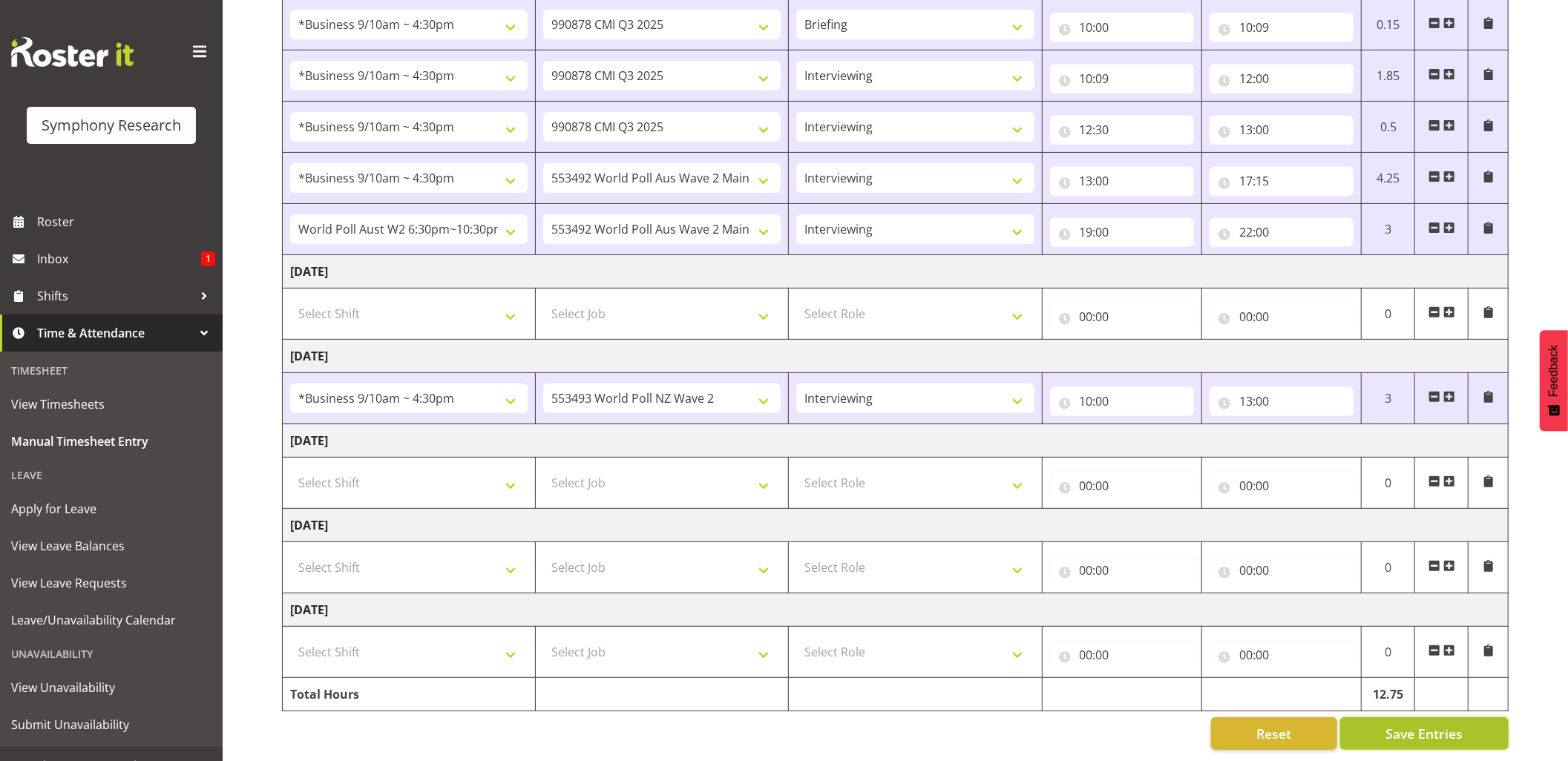
click at [1383, 718] on button "Save Entries" at bounding box center [1424, 734] width 169 height 33
click at [1405, 717] on div "Timesheet Entries Save" at bounding box center [1454, 714] width 180 height 37
click at [1416, 725] on span "Save Entries" at bounding box center [1424, 734] width 77 height 19
click at [1413, 709] on div "Timesheet Entries Save" at bounding box center [1454, 713] width 142 height 18
